Goal: Information Seeking & Learning: Learn about a topic

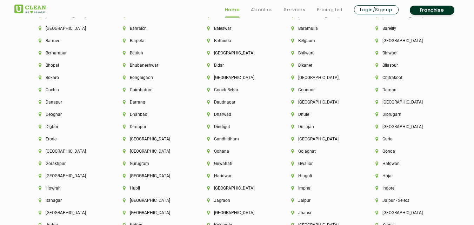
scroll to position [1550, 0]
click at [310, 140] on li "[GEOGRAPHIC_DATA]" at bounding box center [321, 138] width 60 height 5
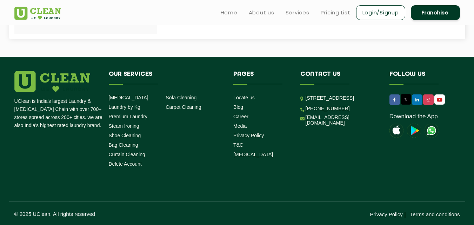
scroll to position [247, 0]
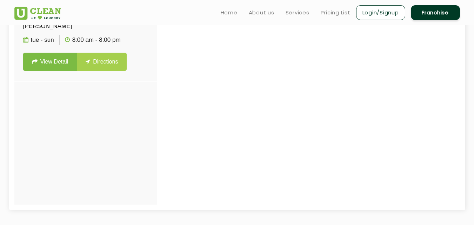
click at [332, 17] on ul "Home About us Services Pricing List Login/Signup Franchise" at bounding box center [337, 12] width 245 height 17
click at [332, 14] on link "Pricing List" at bounding box center [336, 12] width 30 height 8
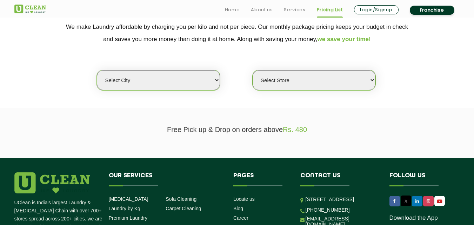
scroll to position [157, 0]
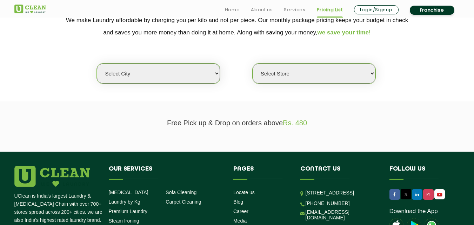
click at [190, 72] on select "Select city [GEOGRAPHIC_DATA] [GEOGRAPHIC_DATA] [GEOGRAPHIC_DATA] [GEOGRAPHIC_D…" at bounding box center [158, 74] width 123 height 20
select select "9"
click at [97, 64] on select "Select city [GEOGRAPHIC_DATA] [GEOGRAPHIC_DATA] [GEOGRAPHIC_DATA] [GEOGRAPHIC_D…" at bounding box center [158, 74] width 123 height 20
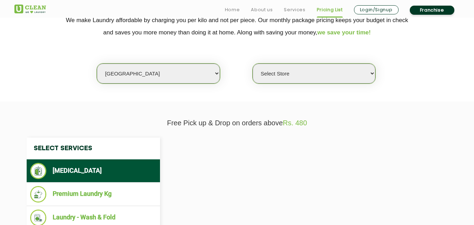
select select "0"
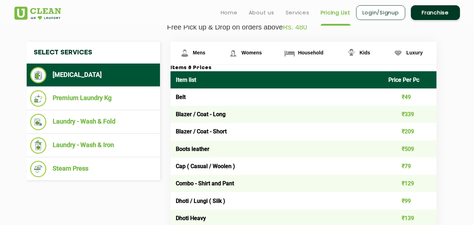
scroll to position [199, 0]
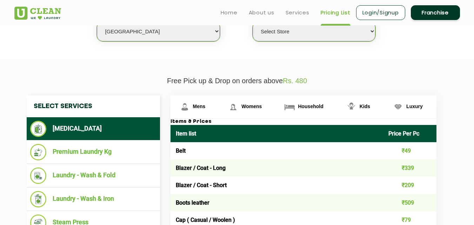
click at [358, 35] on select "Select Store UClean Kudasan" at bounding box center [314, 31] width 123 height 20
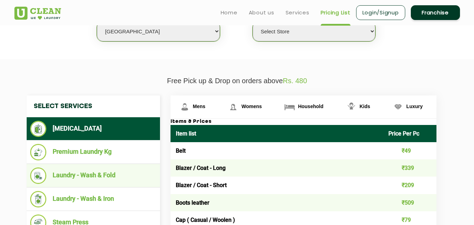
click at [136, 166] on ul "Laundry - Wash & Fold" at bounding box center [93, 176] width 133 height 24
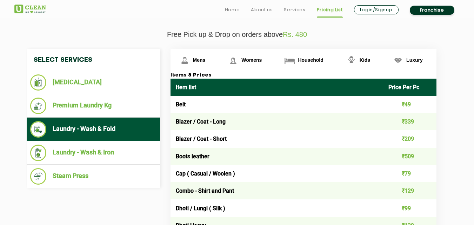
scroll to position [246, 0]
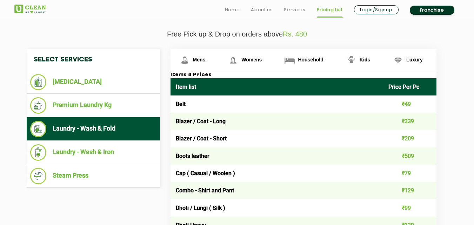
click at [123, 138] on ul "Laundry - Wash & Fold" at bounding box center [93, 129] width 133 height 24
click at [107, 132] on li "Laundry - Wash & Fold" at bounding box center [93, 129] width 126 height 17
